Goal: Transaction & Acquisition: Purchase product/service

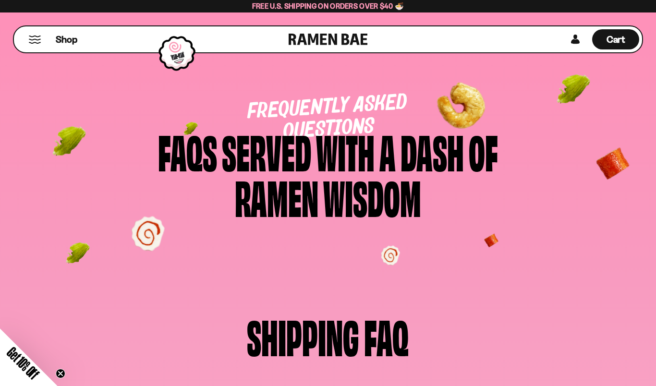
click at [18, 2] on div "Free U.S. Shipping on Orders over $40 🍜" at bounding box center [328, 6] width 656 height 12
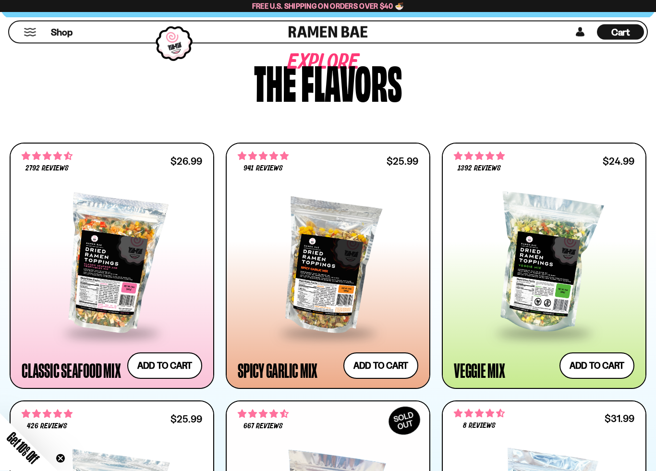
scroll to position [378, 0]
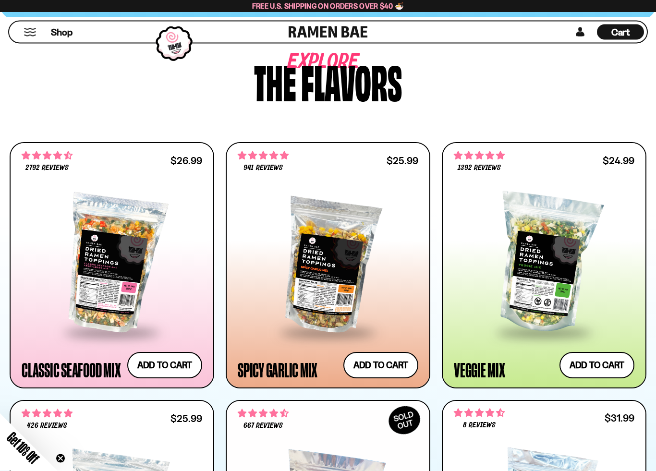
click at [337, 279] on div at bounding box center [328, 264] width 181 height 135
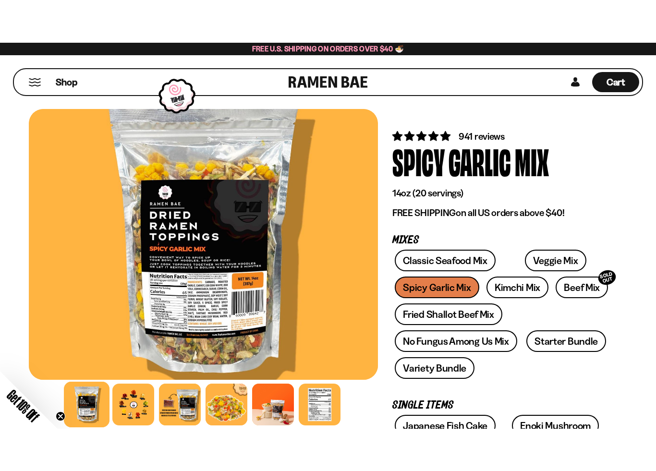
scroll to position [8, 0]
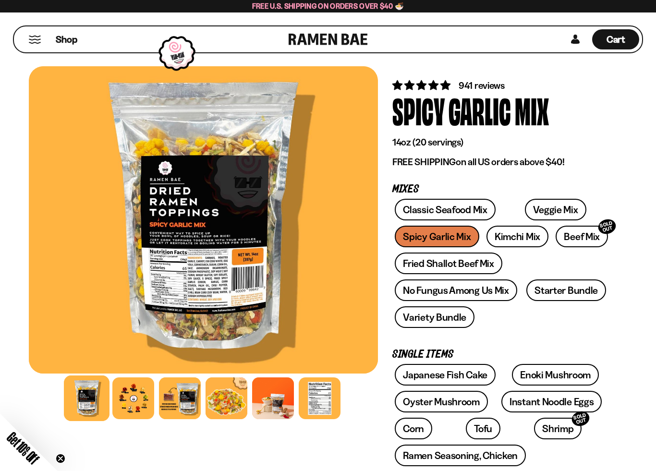
click at [207, 291] on div at bounding box center [203, 219] width 349 height 307
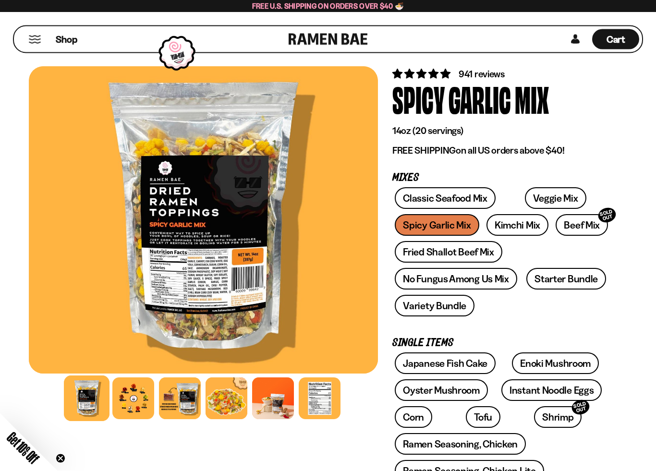
scroll to position [19, 0]
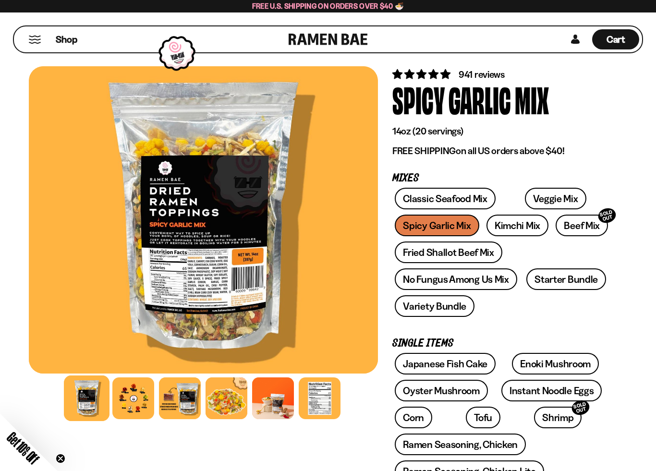
click at [217, 286] on div at bounding box center [203, 219] width 349 height 307
click at [325, 386] on div at bounding box center [320, 399] width 42 height 42
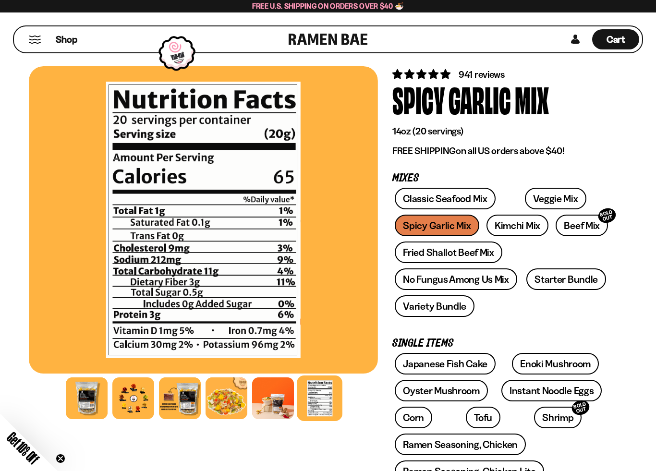
click at [189, 386] on div at bounding box center [180, 399] width 42 height 42
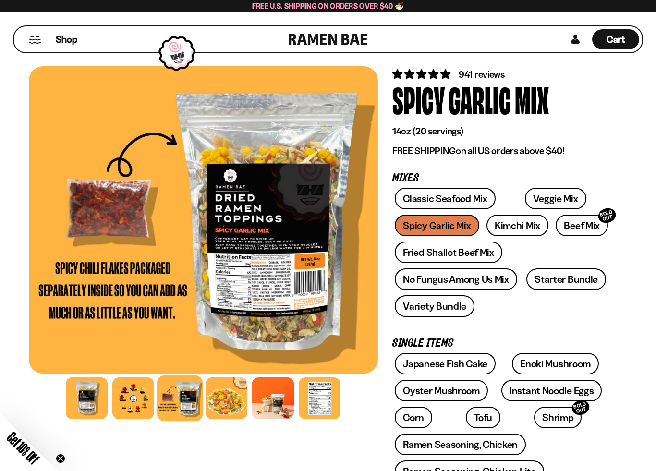
click at [274, 281] on div at bounding box center [203, 219] width 349 height 307
click at [265, 270] on div at bounding box center [203, 219] width 349 height 307
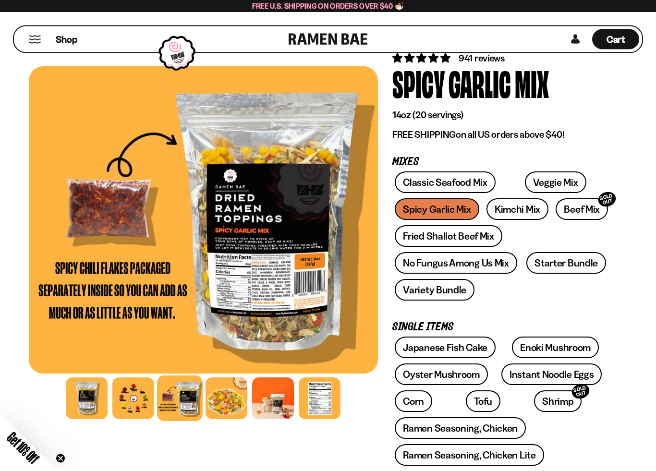
scroll to position [36, 0]
click at [138, 386] on div at bounding box center [133, 399] width 42 height 42
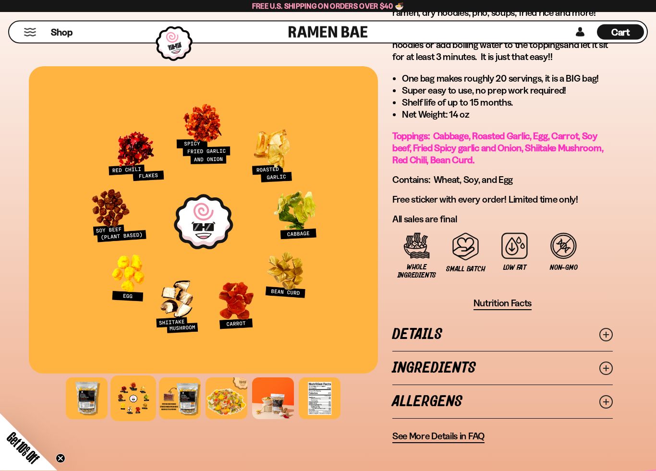
scroll to position [658, 0]
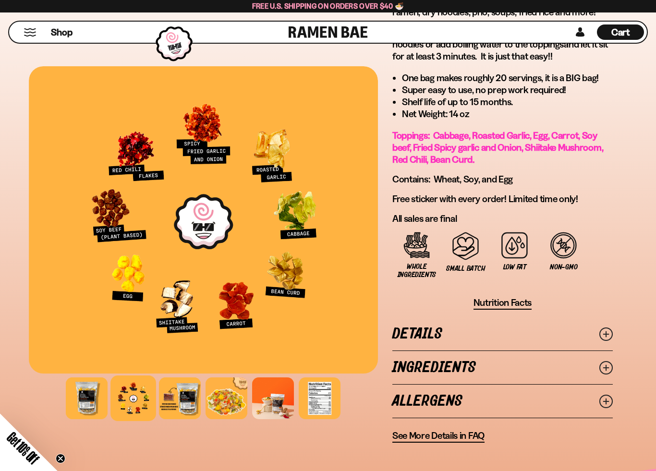
click at [538, 376] on link "Ingredients" at bounding box center [503, 367] width 221 height 33
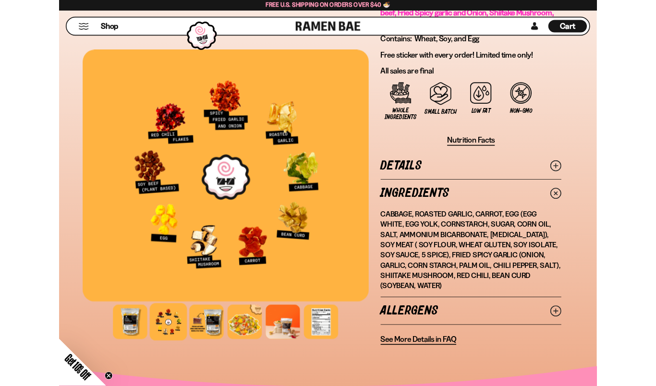
scroll to position [790, 0]
